Goal: Task Accomplishment & Management: Use online tool/utility

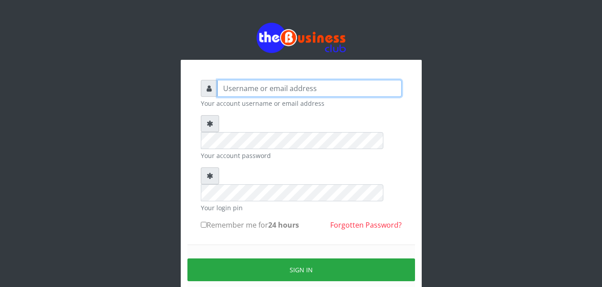
click at [296, 92] on input "text" at bounding box center [309, 88] width 184 height 17
type input "Ifytex"
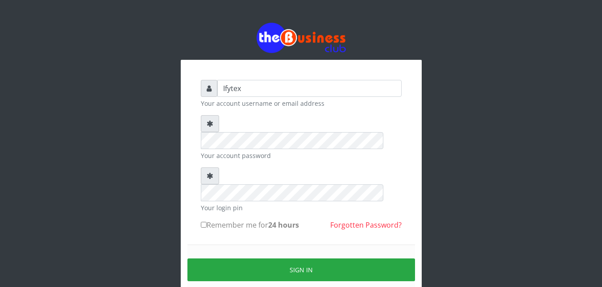
click at [251, 203] on small "Your login pin" at bounding box center [301, 207] width 201 height 9
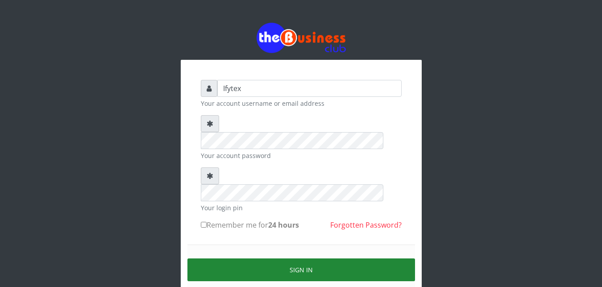
click at [253, 258] on button "Sign in" at bounding box center [301, 269] width 228 height 23
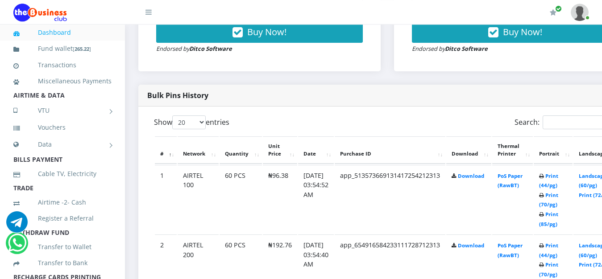
scroll to position [410, 0]
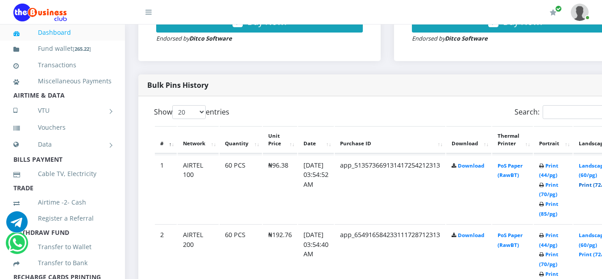
click at [596, 182] on link "Print (72/pg)" at bounding box center [595, 185] width 33 height 7
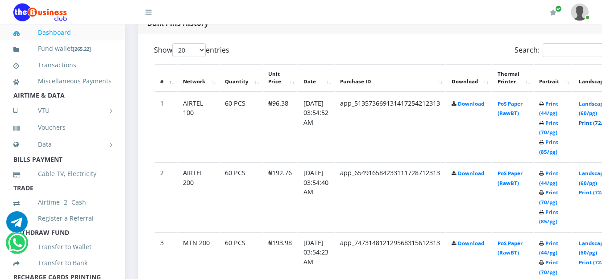
scroll to position [478, 0]
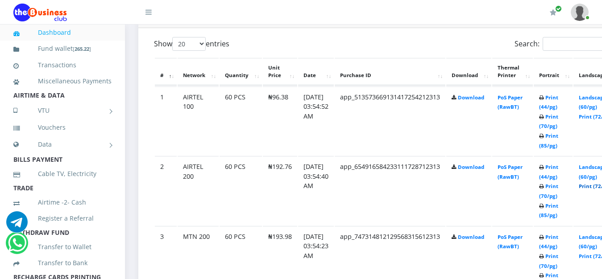
click at [596, 183] on link "Print (72/pg)" at bounding box center [595, 186] width 33 height 7
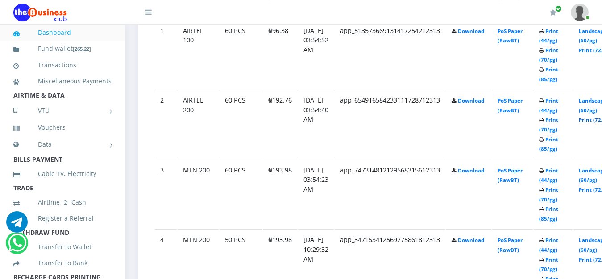
scroll to position [546, 0]
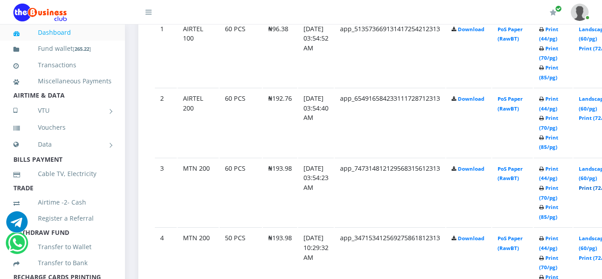
click at [595, 185] on link "Print (72/pg)" at bounding box center [595, 188] width 33 height 7
